Goal: Task Accomplishment & Management: Manage account settings

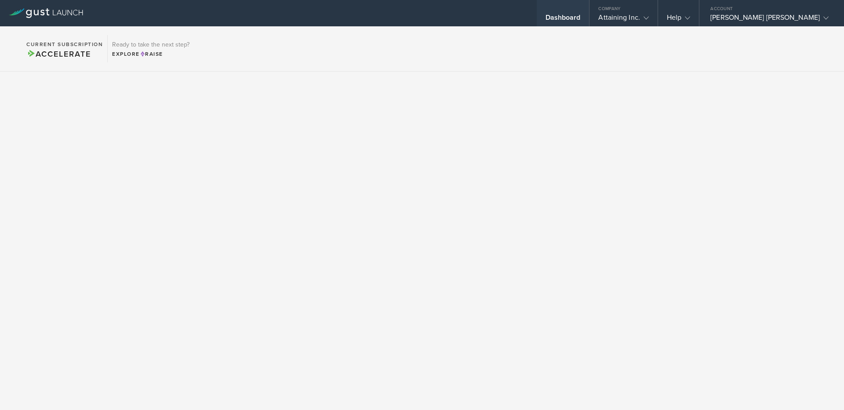
click at [581, 18] on div "Dashboard" at bounding box center [562, 19] width 35 height 13
